Goal: Task Accomplishment & Management: Manage account settings

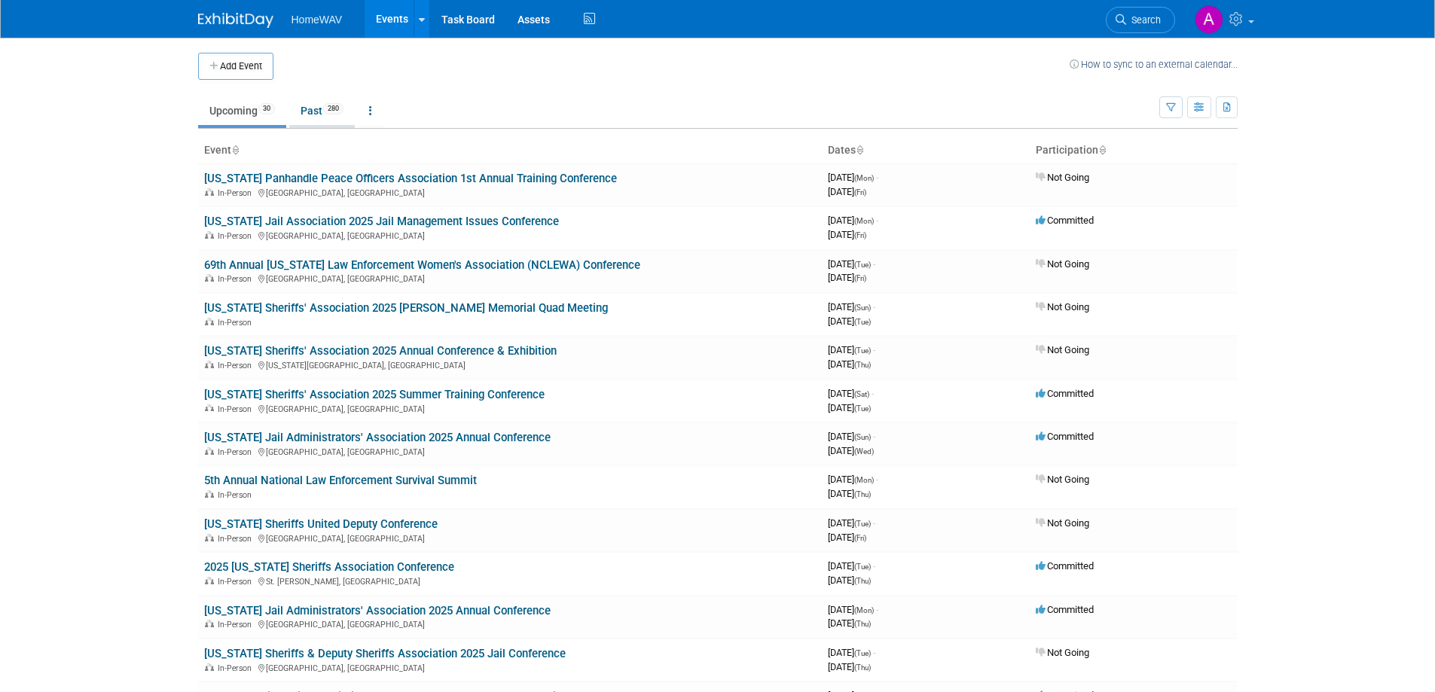
click at [318, 103] on link "Past 280" at bounding box center [322, 110] width 66 height 29
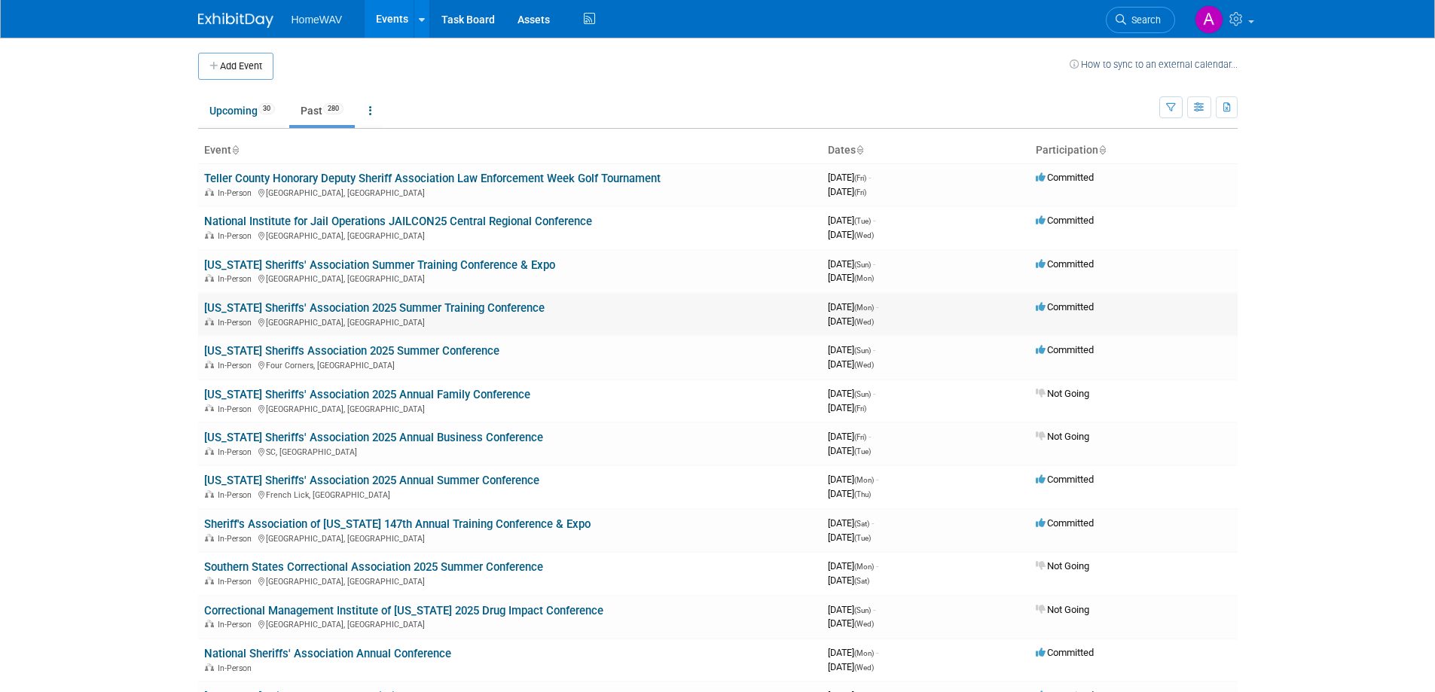
click at [314, 307] on link "Georgia Sheriffs' Association 2025 Summer Training Conference" at bounding box center [374, 308] width 340 height 14
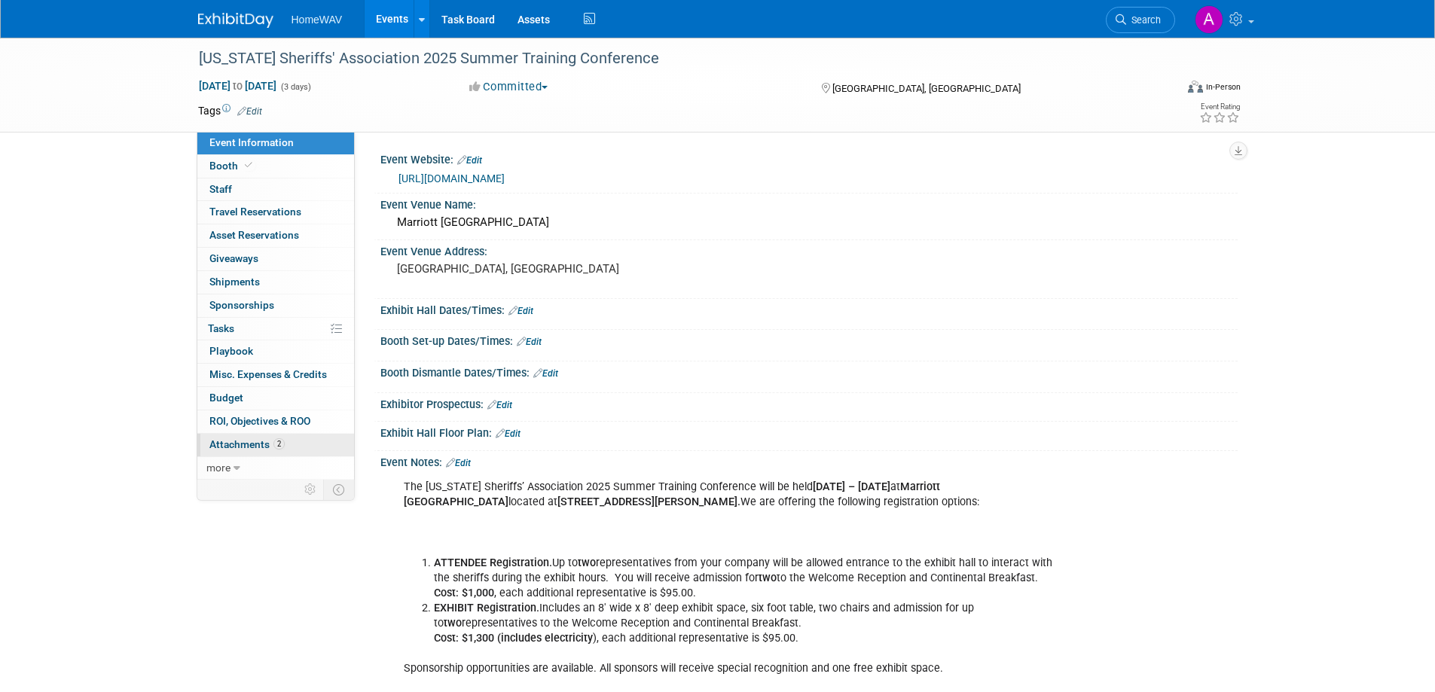
click at [261, 445] on span "Attachments 2" at bounding box center [246, 444] width 75 height 12
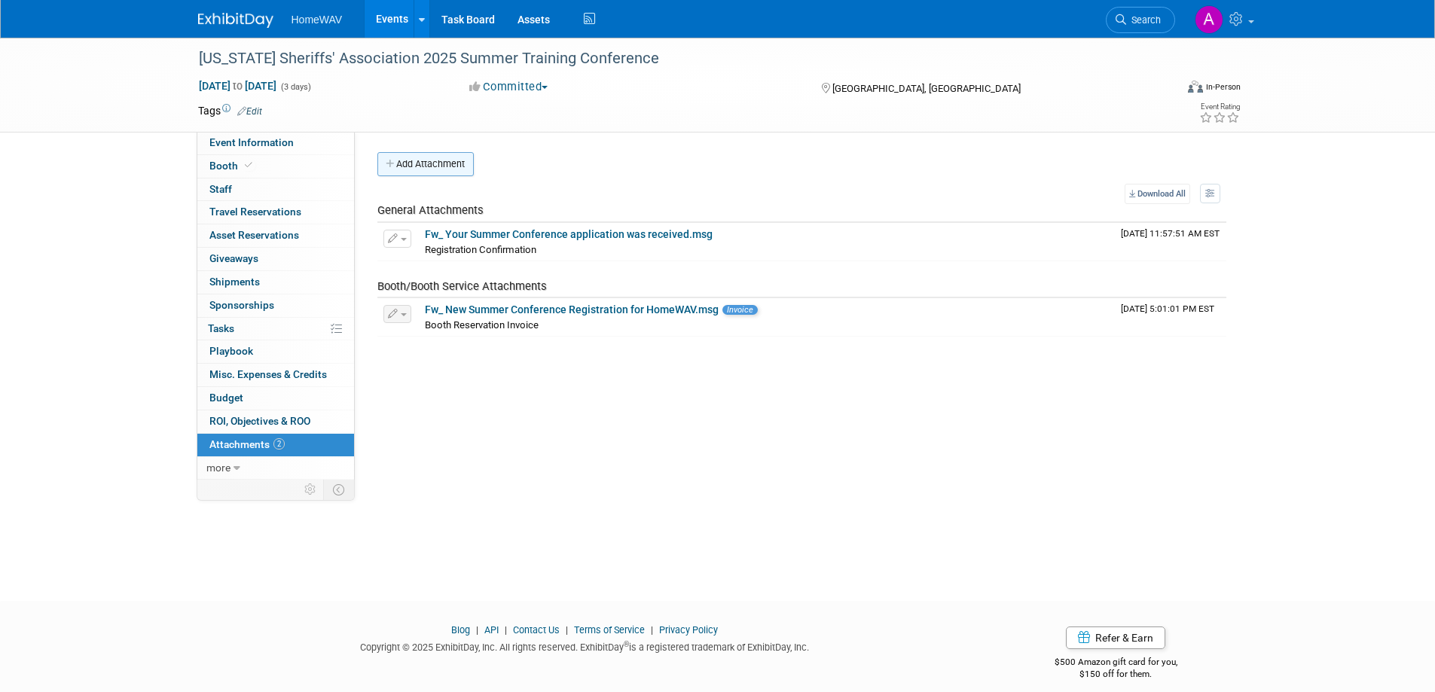
click at [453, 158] on button "Add Attachment" at bounding box center [425, 164] width 96 height 24
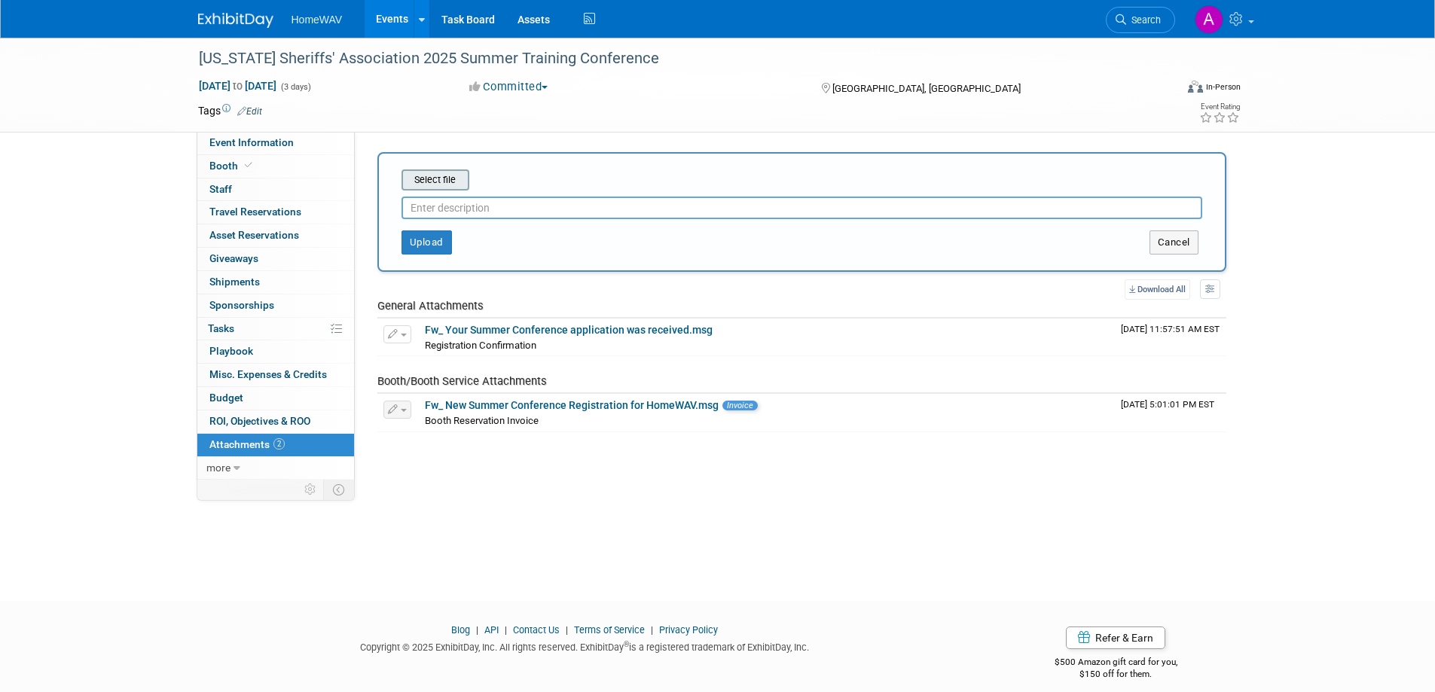
click at [452, 173] on input "file" at bounding box center [377, 180] width 179 height 18
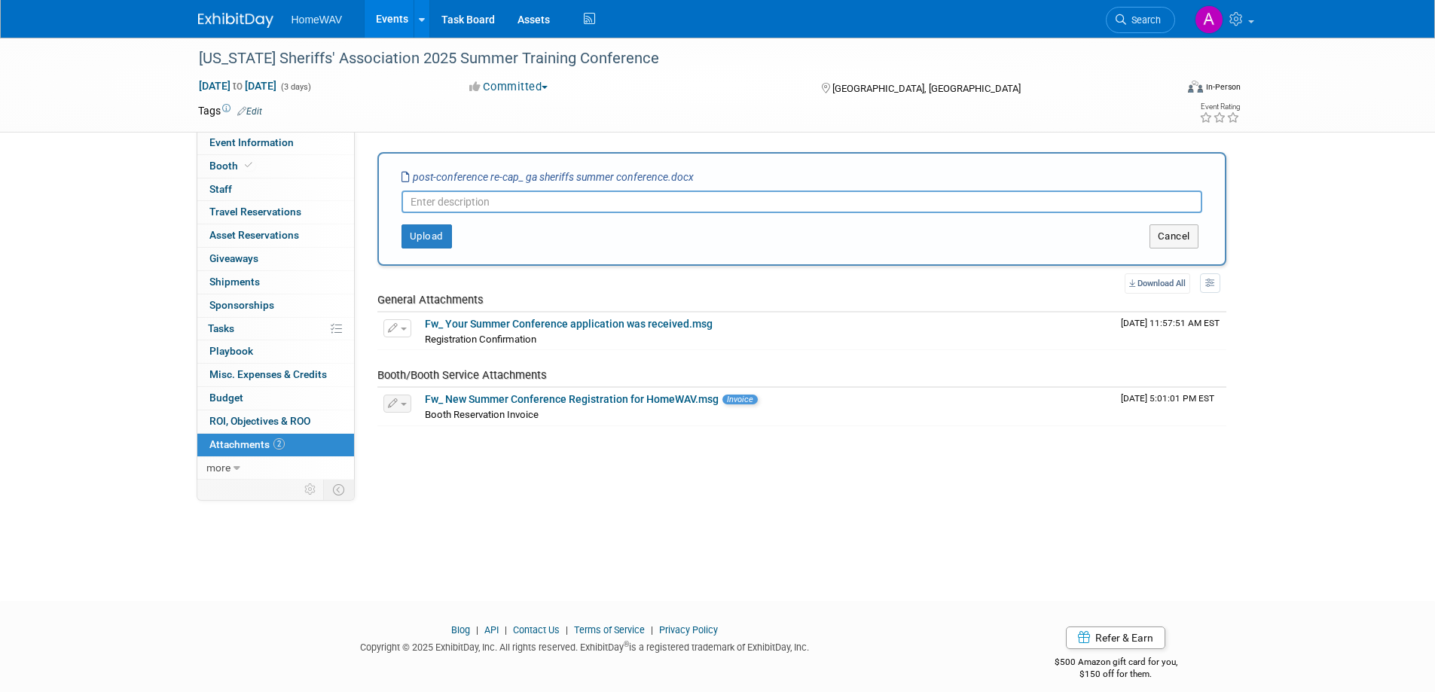
click at [493, 203] on input "text" at bounding box center [801, 202] width 801 height 23
type input "c"
type input "Conference Recap_Paige"
click at [439, 243] on button "Upload" at bounding box center [426, 236] width 50 height 24
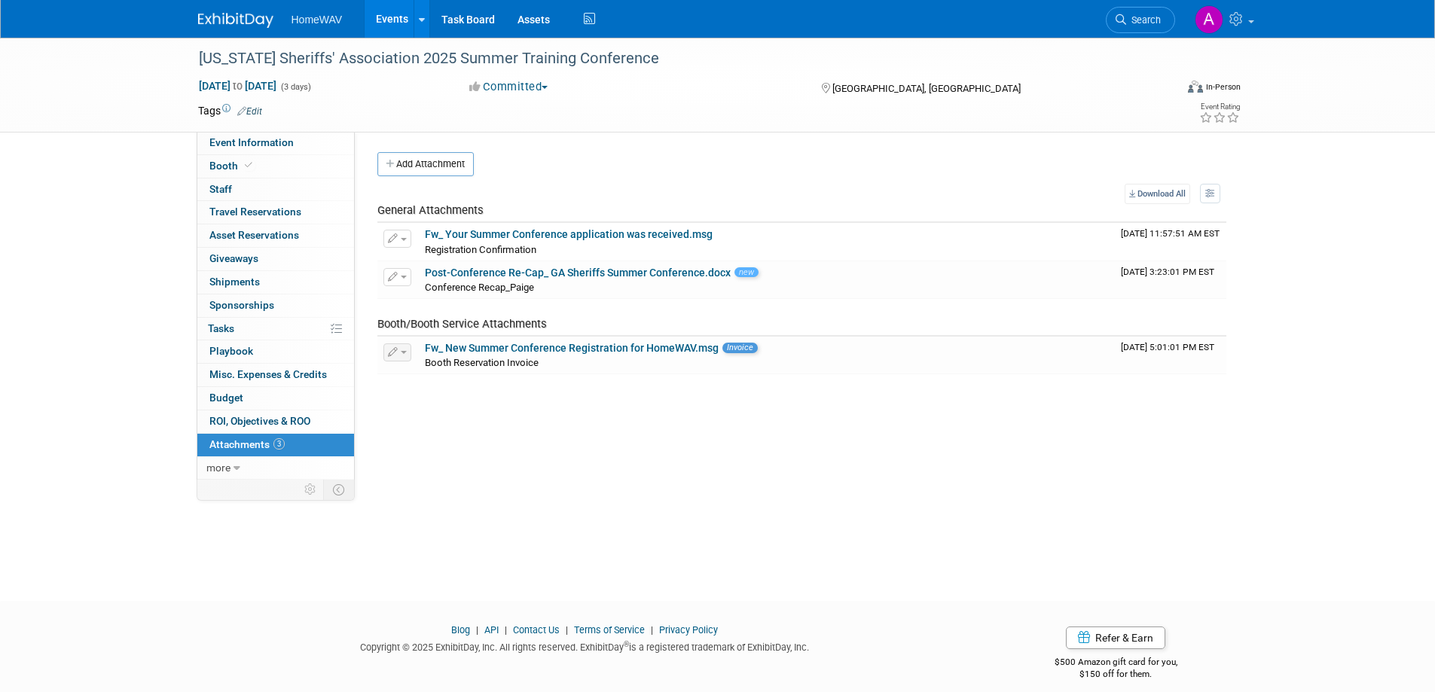
click at [397, 14] on link "Events" at bounding box center [392, 19] width 55 height 38
